Goal: Information Seeking & Learning: Learn about a topic

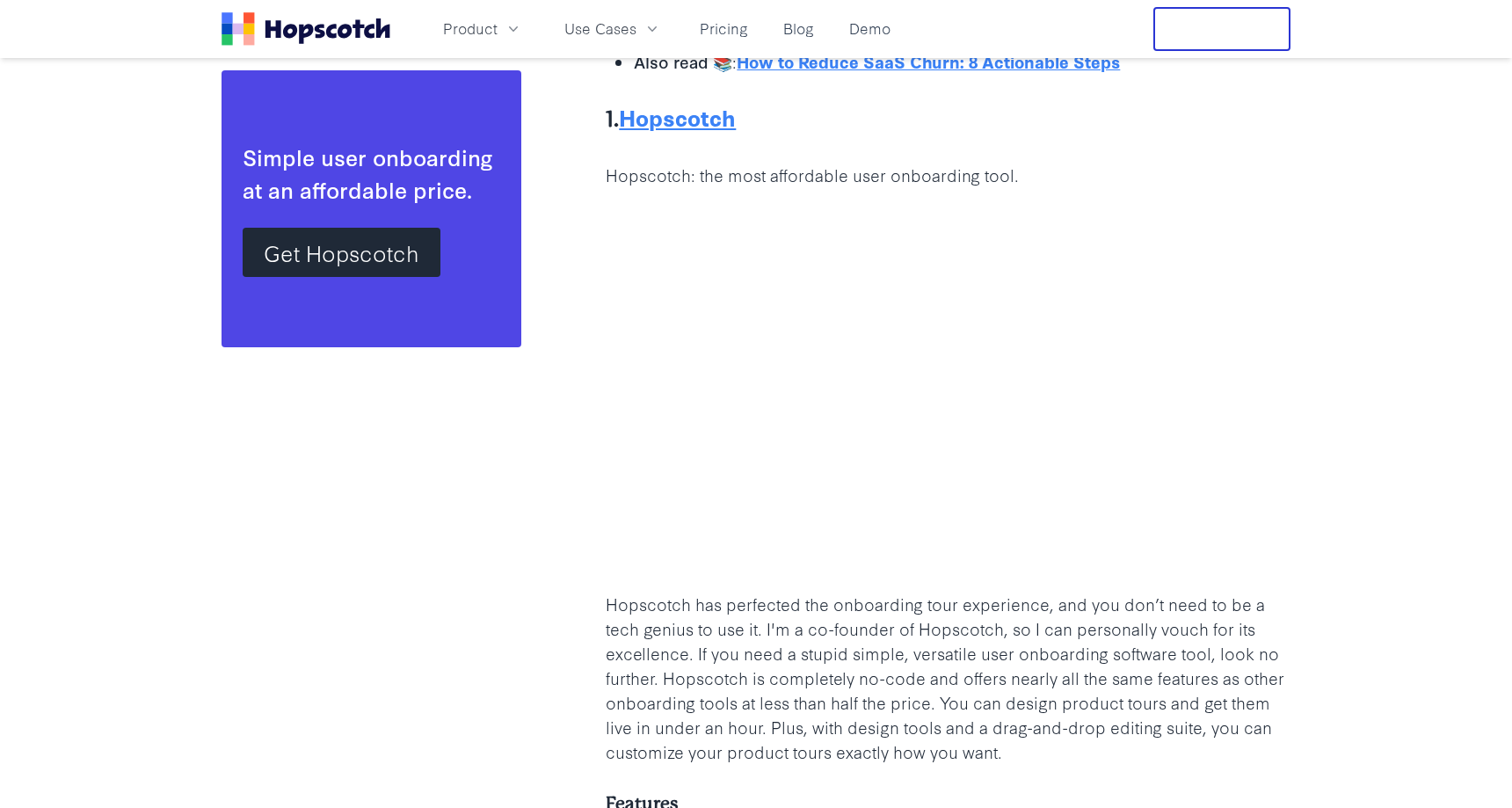
scroll to position [2668, 0]
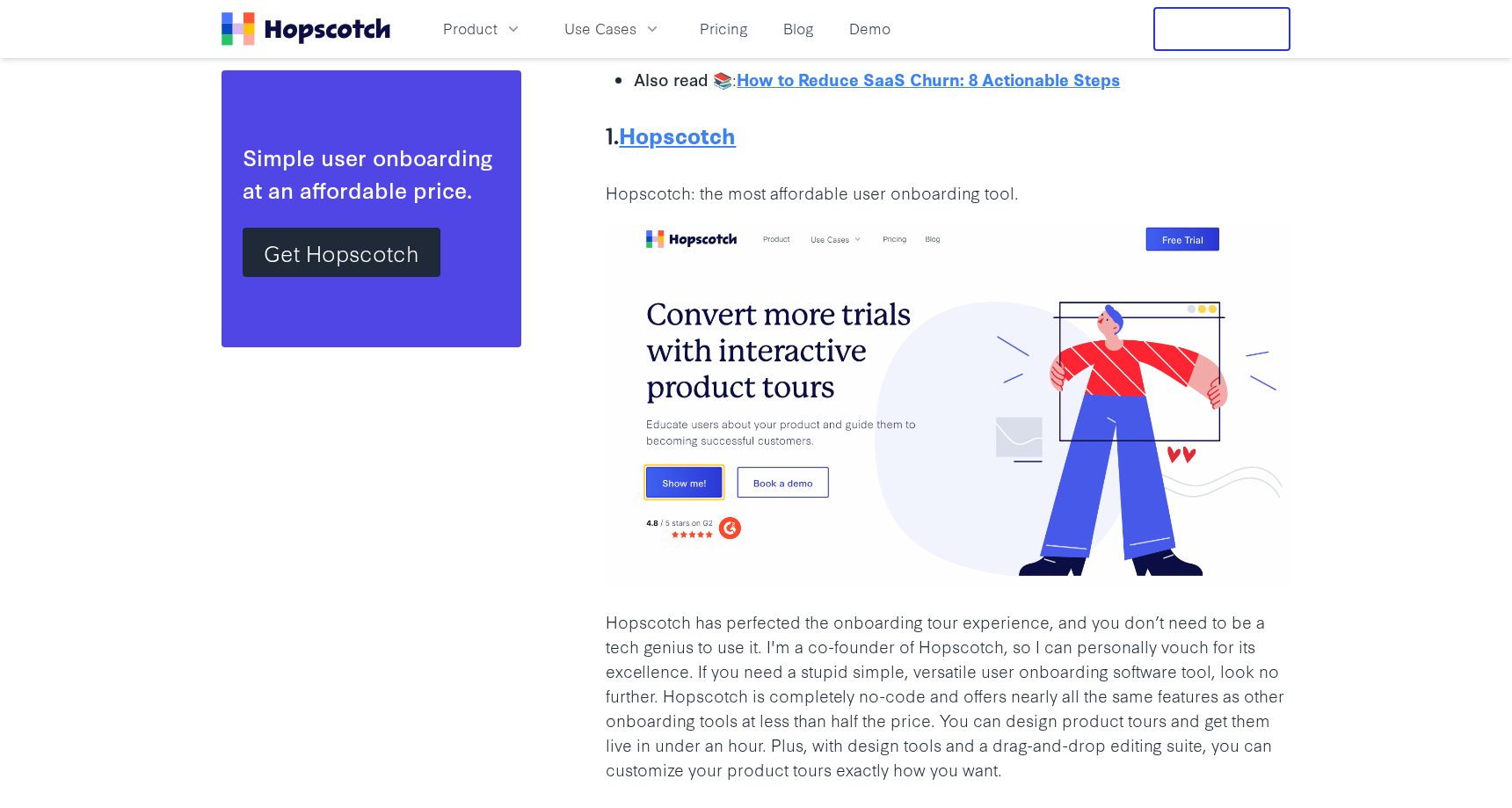
click at [677, 135] on b "Hopscotch" at bounding box center [677, 134] width 117 height 31
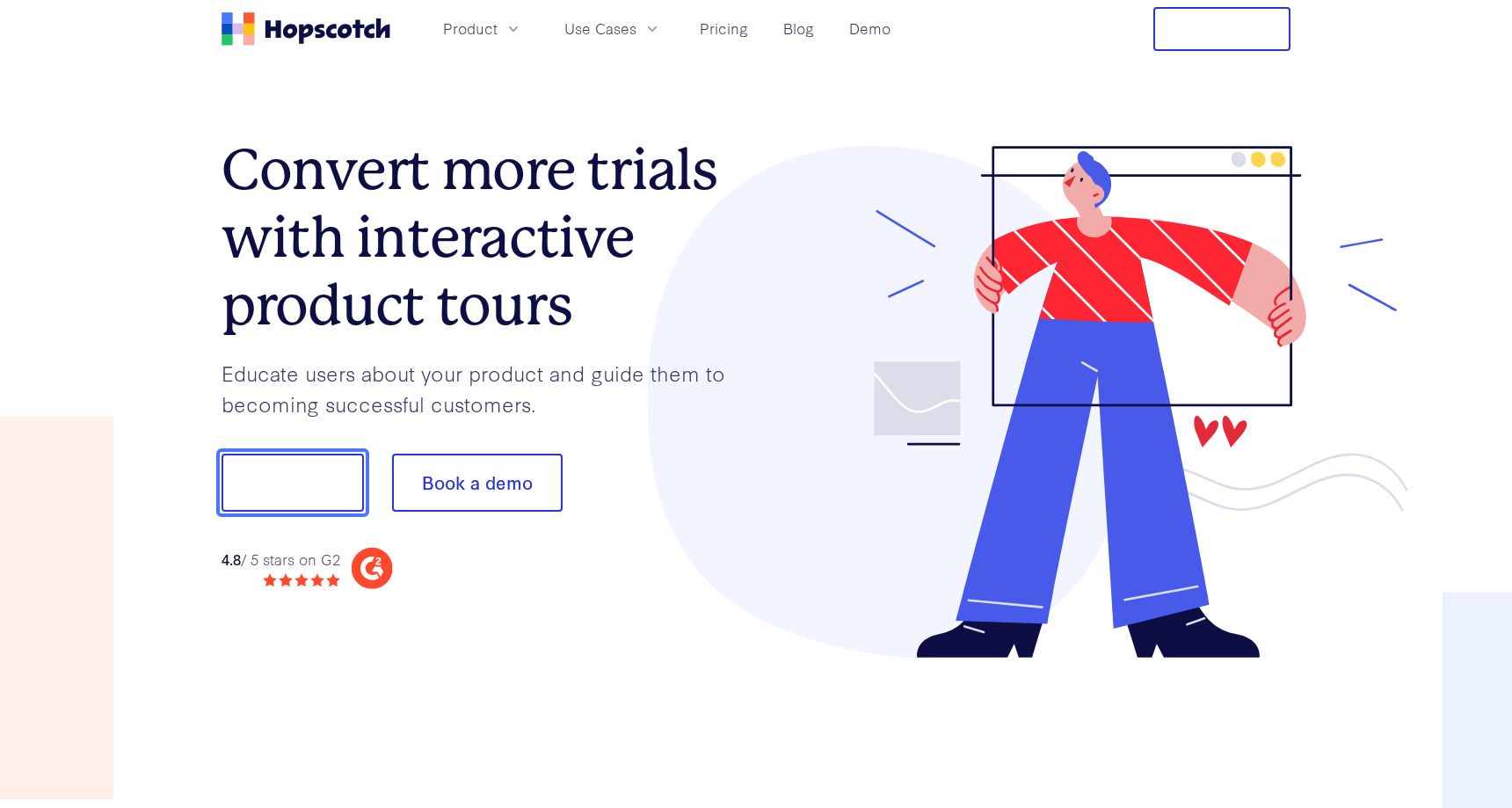
click at [350, 494] on button "Show me!" at bounding box center [293, 482] width 143 height 58
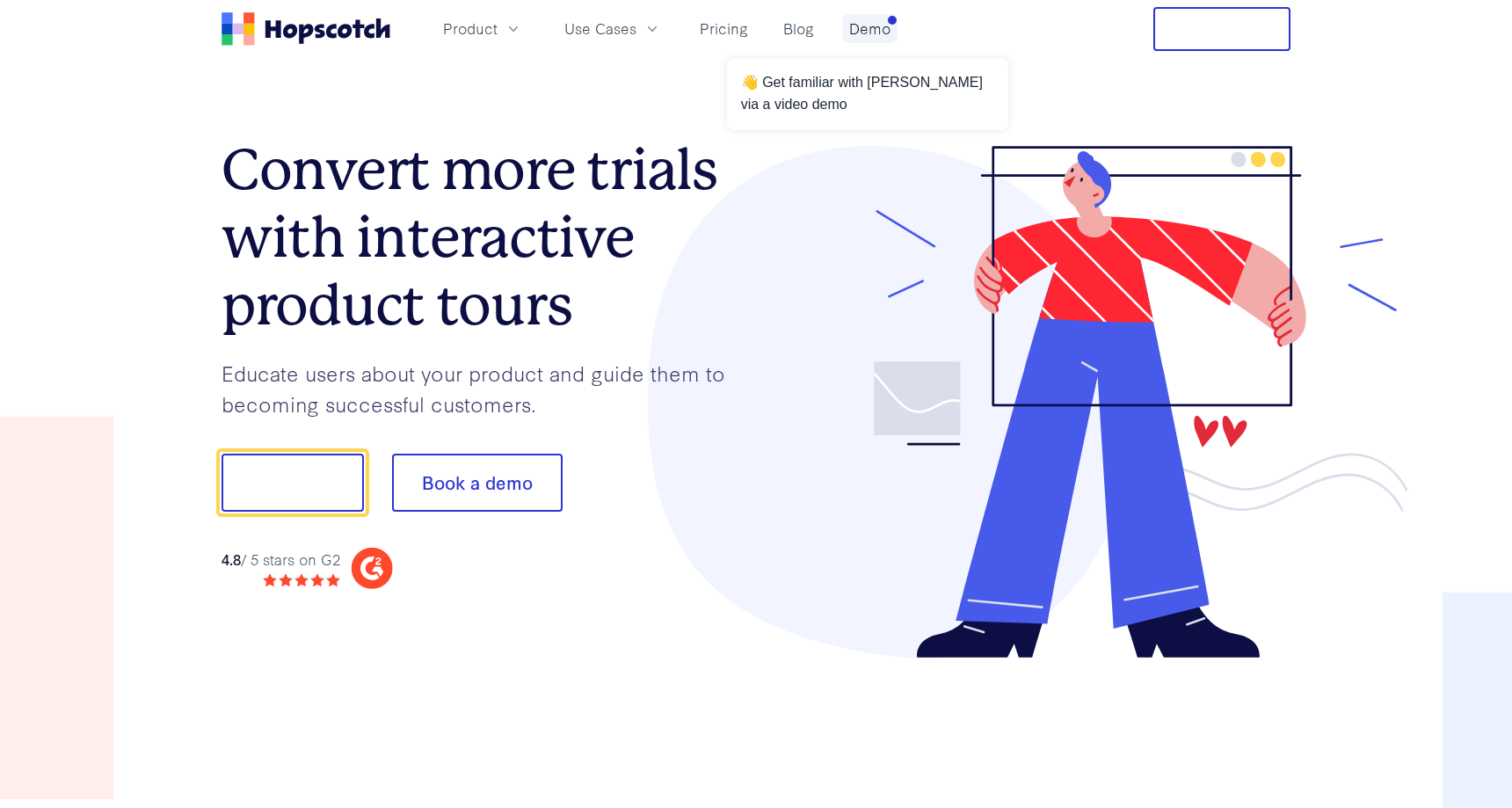
click at [884, 38] on link "Demo" at bounding box center [870, 29] width 55 height 29
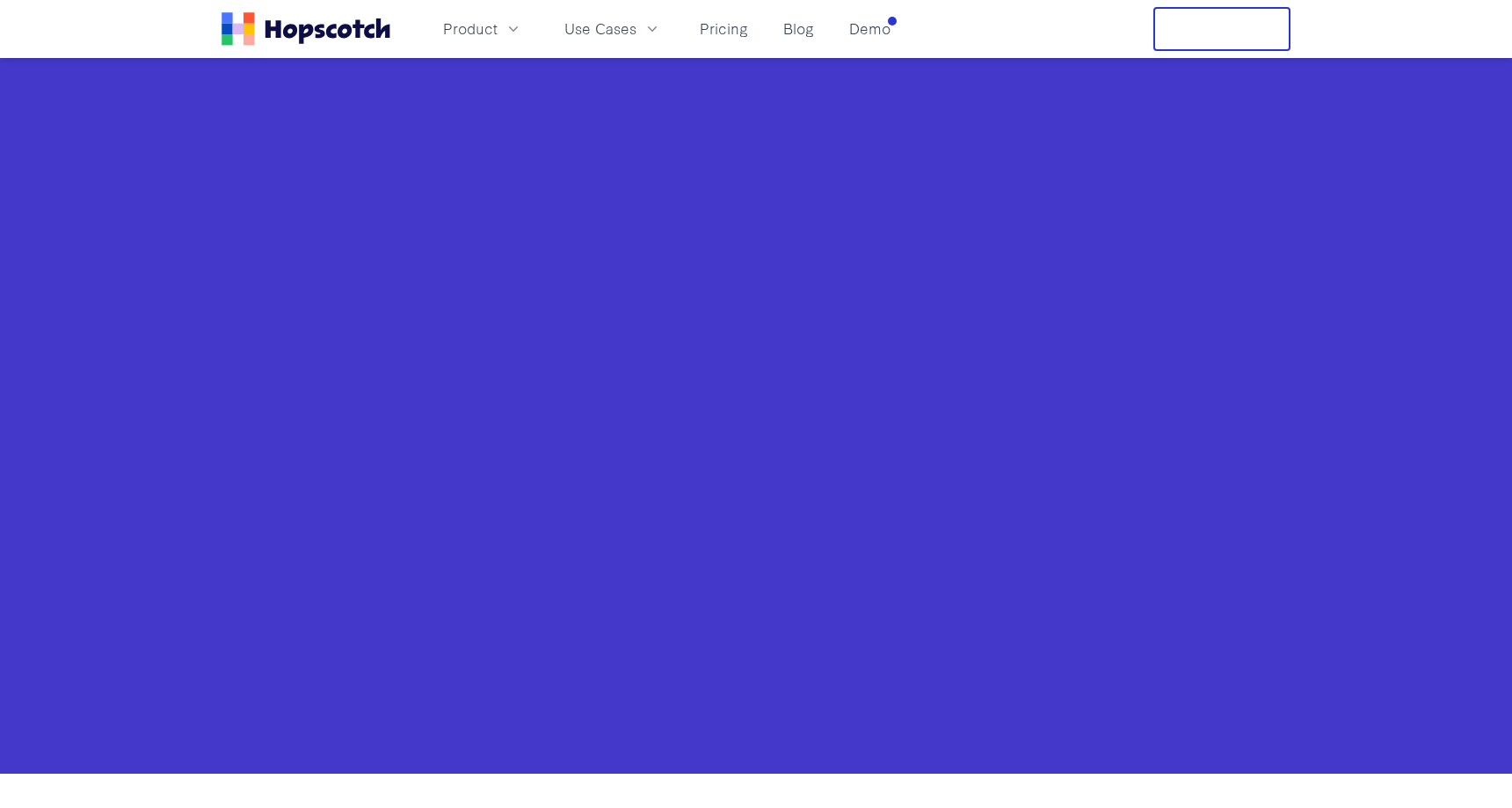
scroll to position [676, 0]
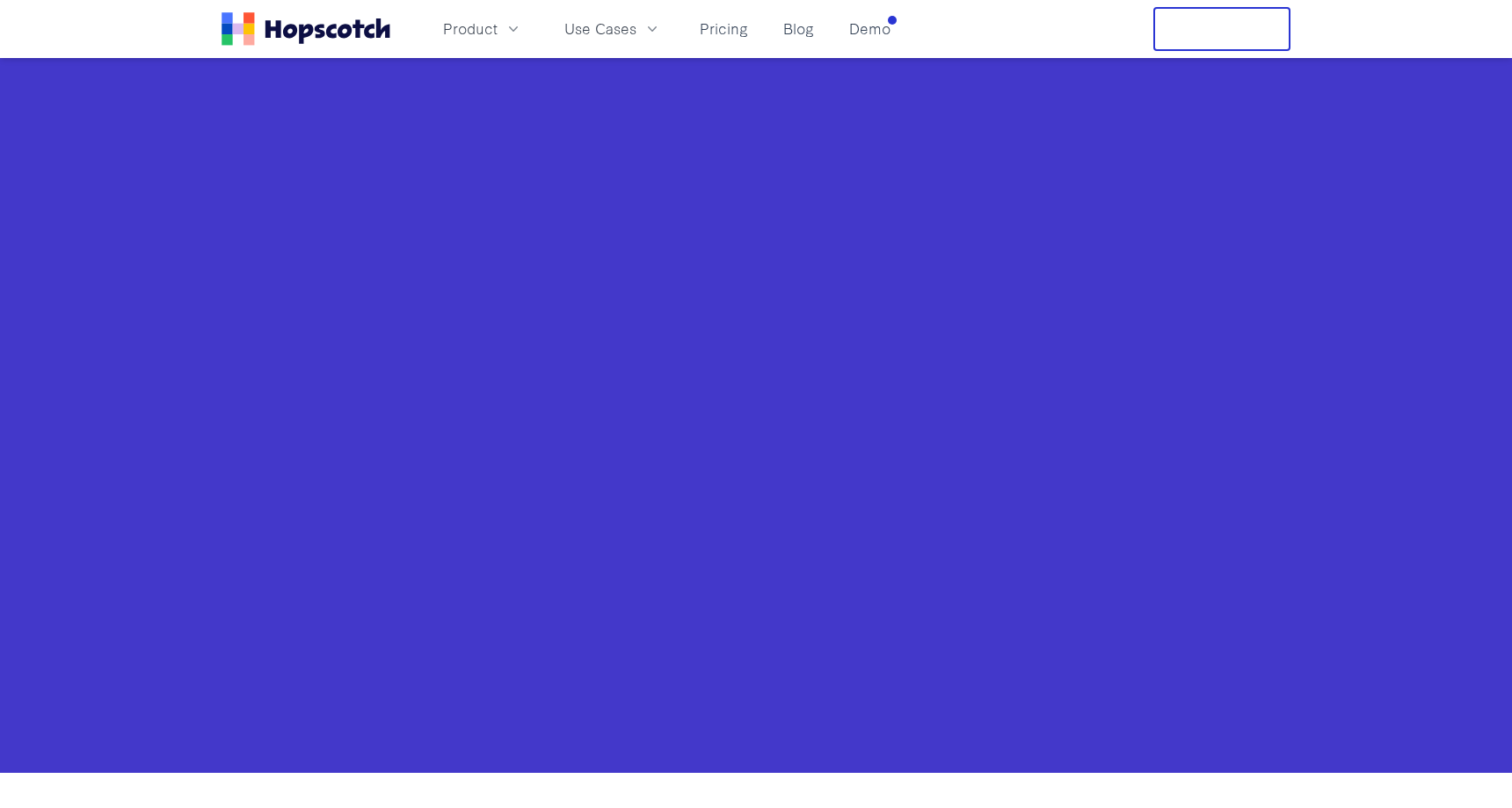
click at [864, 12] on div "Product Use Cases Pricing Blog Demo" at bounding box center [560, 29] width 676 height 44
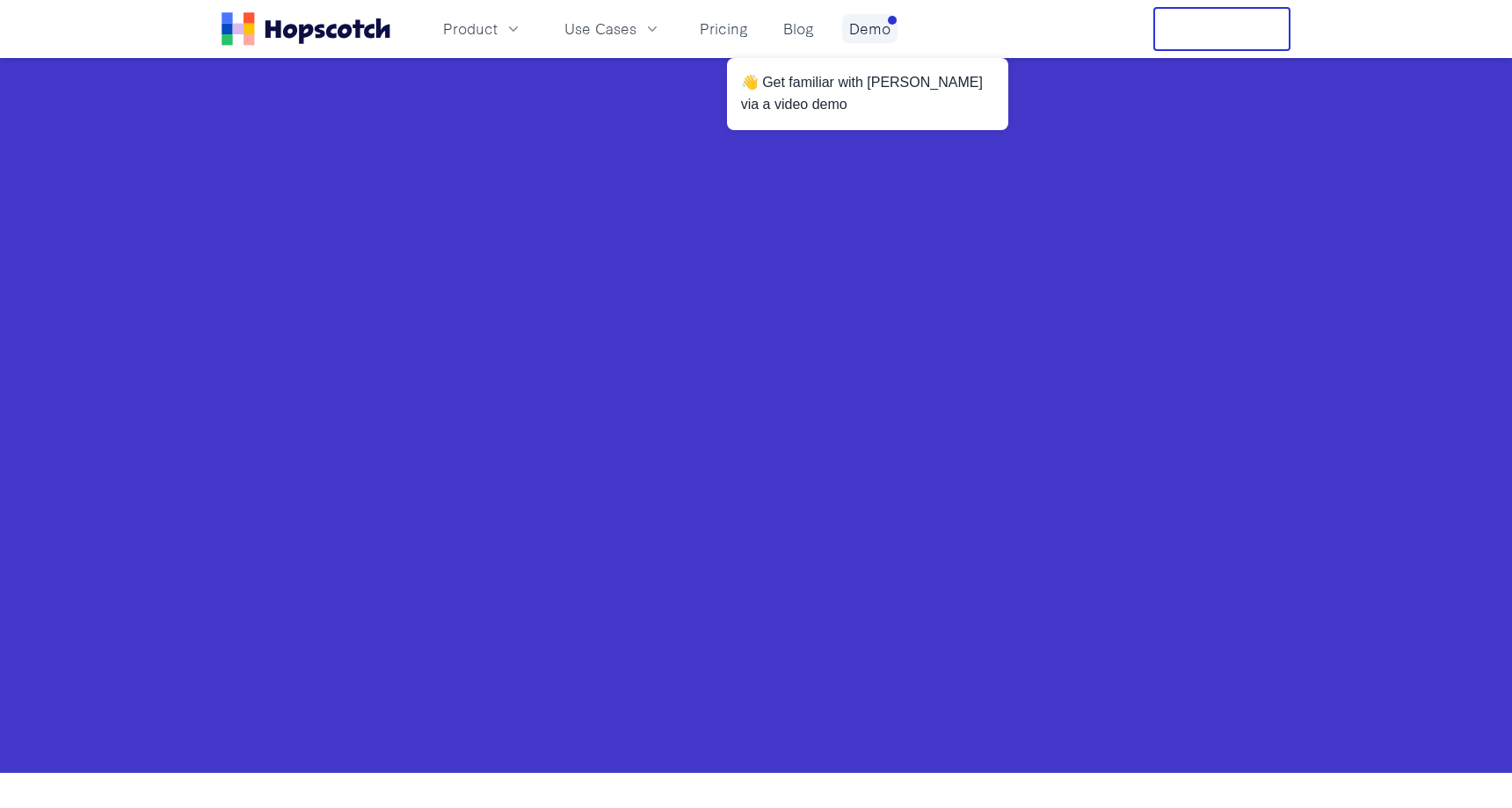
click at [867, 28] on link "Demo" at bounding box center [870, 29] width 55 height 29
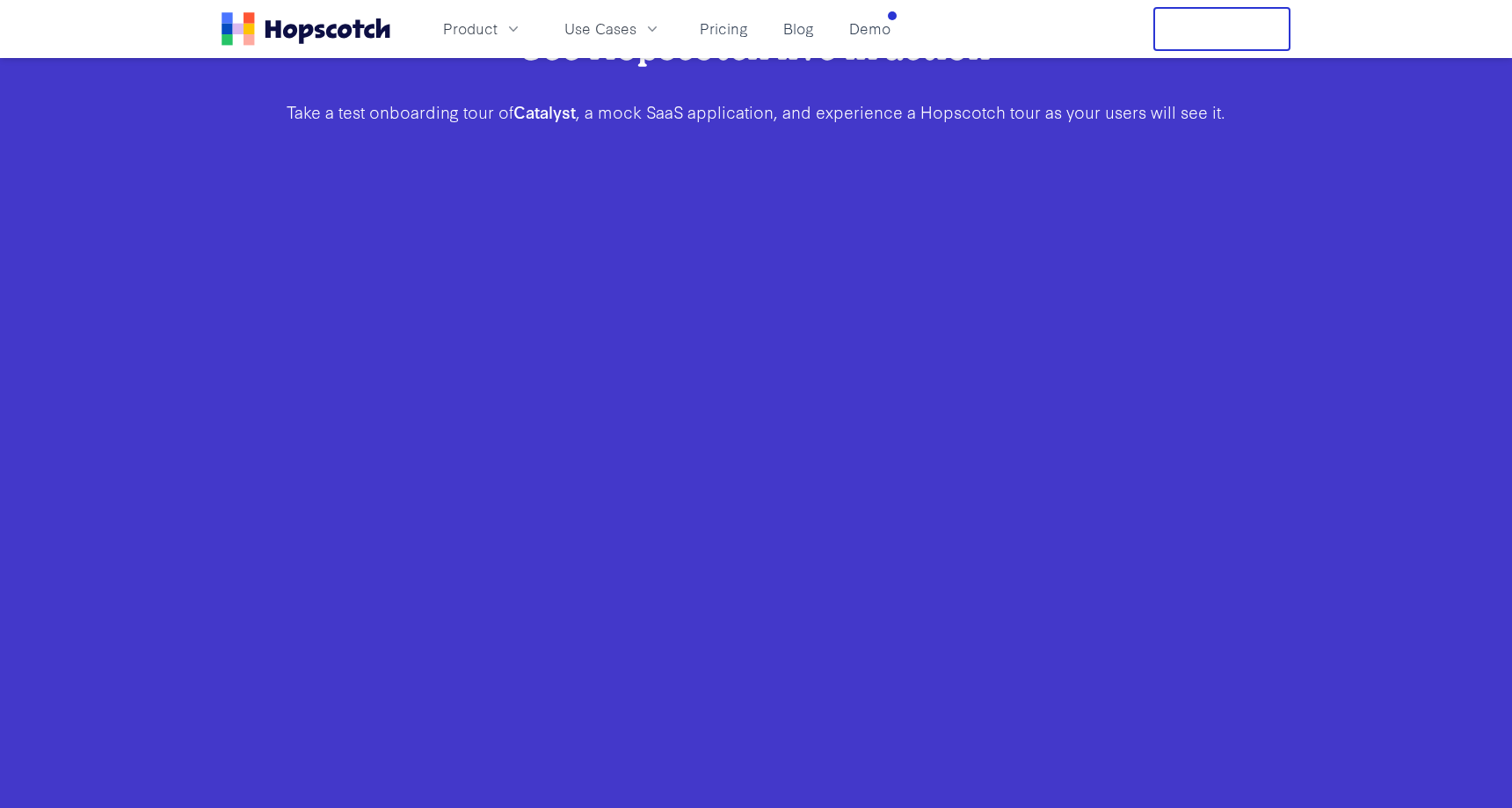
scroll to position [550, 0]
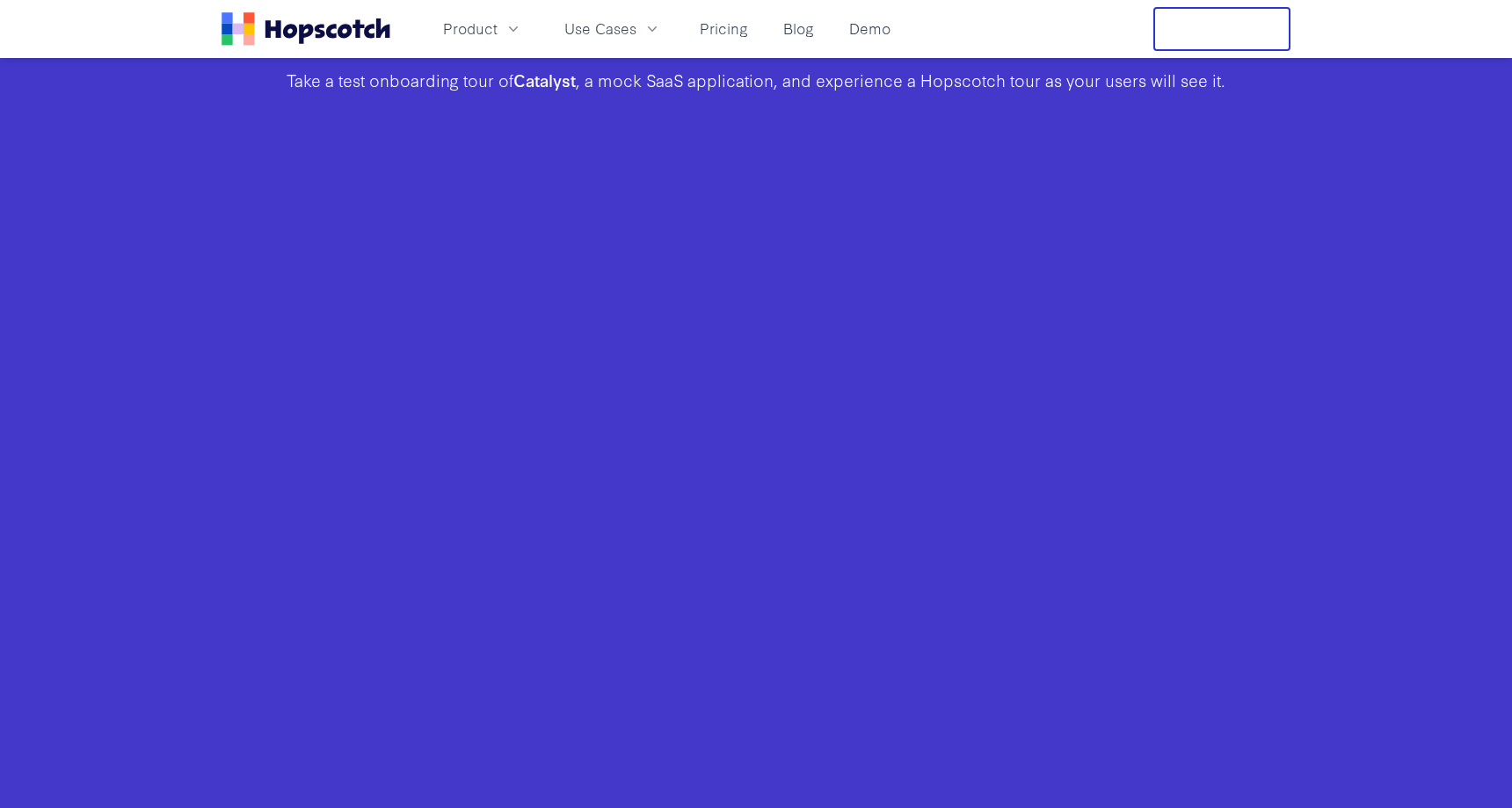
scroll to position [569, 0]
